Goal: Navigation & Orientation: Find specific page/section

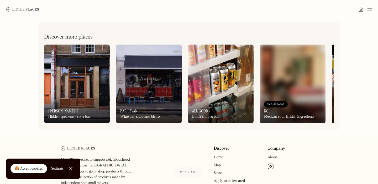
scroll to position [35, 0]
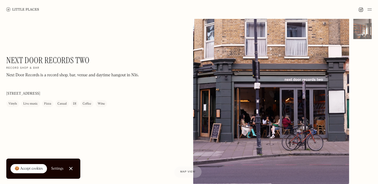
click at [22, 8] on img at bounding box center [22, 9] width 33 height 4
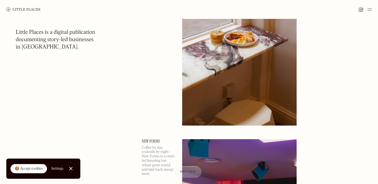
scroll to position [1957, 0]
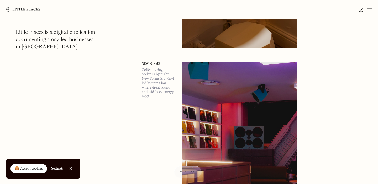
click at [71, 170] on link "Close Cookie Popup" at bounding box center [71, 169] width 10 height 10
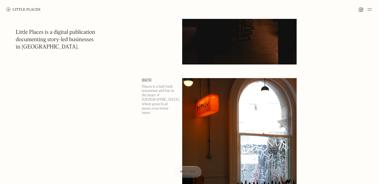
scroll to position [4318, 0]
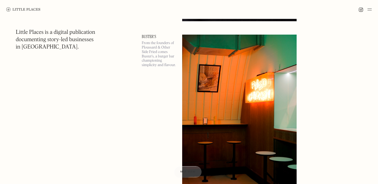
scroll to position [5209, 0]
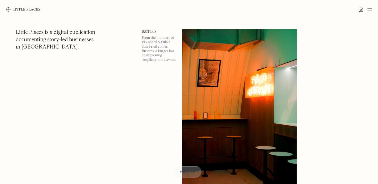
click at [16, 9] on img at bounding box center [23, 9] width 34 height 4
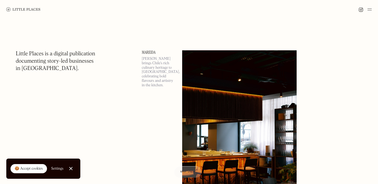
click at [371, 7] on img at bounding box center [369, 9] width 4 height 6
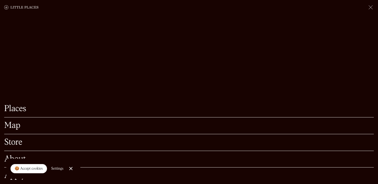
scroll to position [45, 0]
click at [12, 129] on link "Map" at bounding box center [189, 126] width 370 height 8
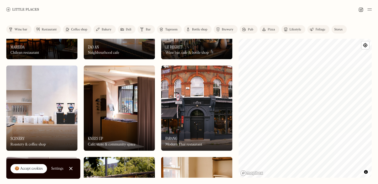
scroll to position [66, 0]
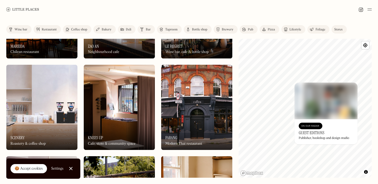
click at [336, 104] on div "© Mapbox © OpenStreetMap Improve this map On Our Radar Guest Editions Publisher…" at bounding box center [305, 108] width 133 height 139
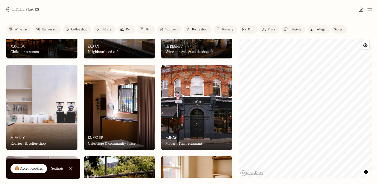
click at [349, 23] on div "Label Wine bar Restaurant Coffee shop Bakery Deli Bar Taproom Bottle shop Brewe…" at bounding box center [189, 101] width 378 height 165
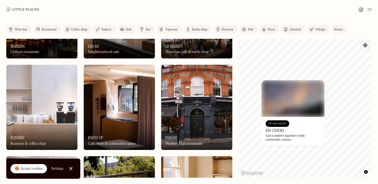
click at [317, 75] on div "© Mapbox © OpenStreetMap Improve this map On Our Radar [GEOGRAPHIC_DATA]'s lege…" at bounding box center [305, 108] width 133 height 139
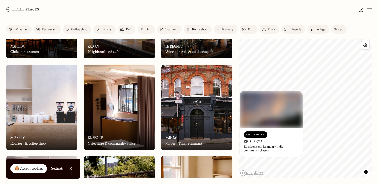
click at [299, 112] on div "© Mapbox © OpenStreetMap Improve this map On Our Radar [GEOGRAPHIC_DATA]'s lege…" at bounding box center [305, 108] width 133 height 139
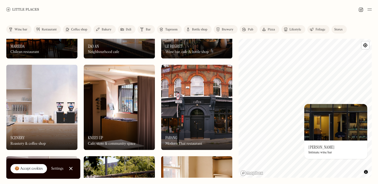
click at [366, 173] on span "Toggle attribution" at bounding box center [365, 172] width 3 height 6
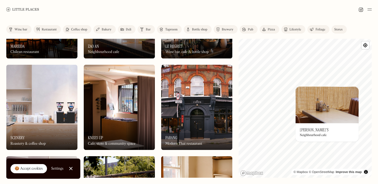
click at [317, 121] on img at bounding box center [327, 105] width 63 height 37
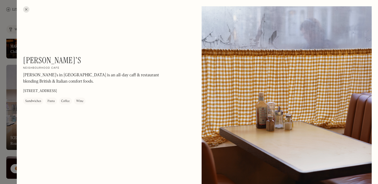
click at [28, 8] on div at bounding box center [26, 9] width 6 height 6
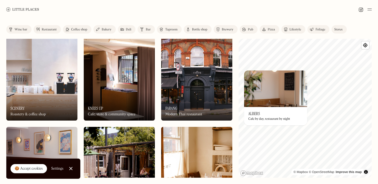
scroll to position [201, 0]
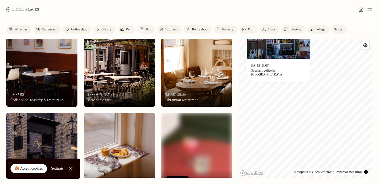
click at [311, 10] on body "Places Map Store About Apply 🍪 Accept cookies Settings Close Cookie Popup Close…" at bounding box center [189, 92] width 378 height 184
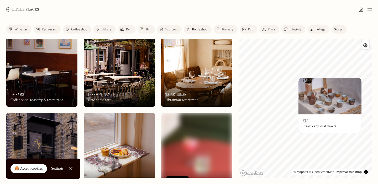
click at [372, 143] on div "Label Wine bar Restaurant Coffee shop Bakery Deli Bar Taproom Bottle shop Brewe…" at bounding box center [189, 101] width 378 height 165
